Goal: Ask a question

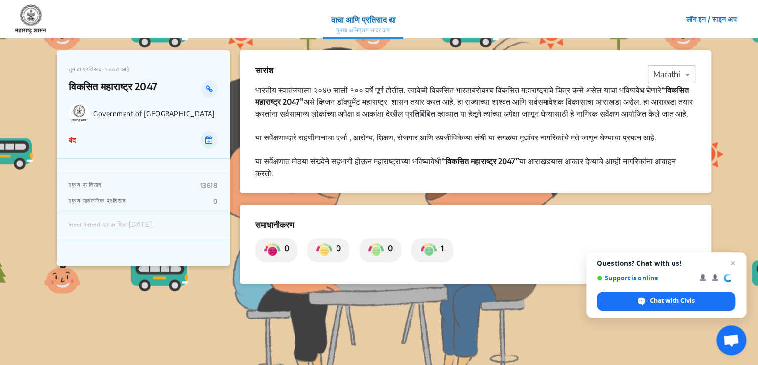
click at [669, 131] on div at bounding box center [476, 126] width 440 height 12
click at [665, 297] on span "Chat with Civis" at bounding box center [672, 300] width 45 height 9
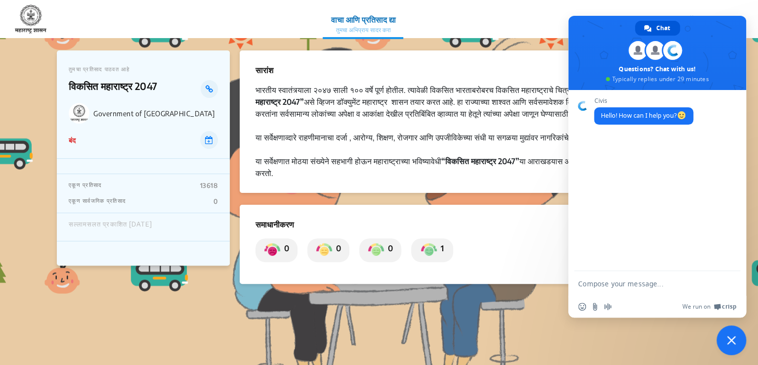
click at [544, 341] on section "सारांश × Marathi भारतीय स्वातंत्र्याला २०४७ साली १०० वर्षे पूर्ण होतील. त्यावेळ…" at bounding box center [476, 201] width 472 height 302
click at [640, 29] on div "Chat" at bounding box center [657, 28] width 45 height 15
click at [728, 340] on span "Close chat" at bounding box center [731, 340] width 9 height 9
